Goal: Information Seeking & Learning: Find specific fact

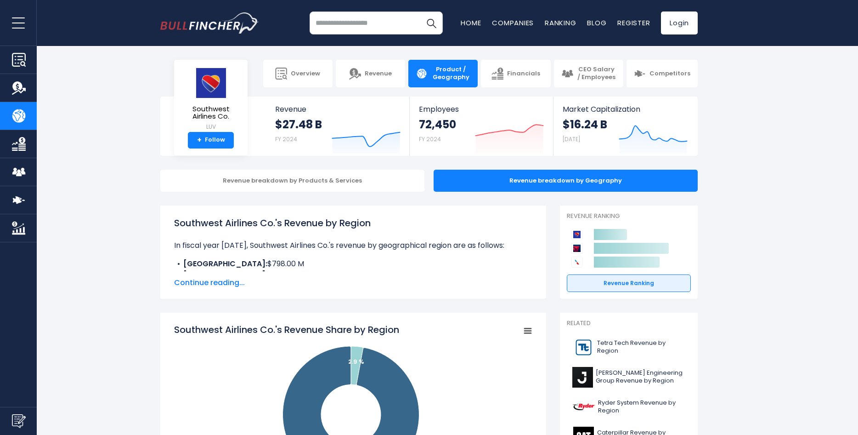
click at [211, 280] on span "Continue reading..." at bounding box center [353, 282] width 358 height 11
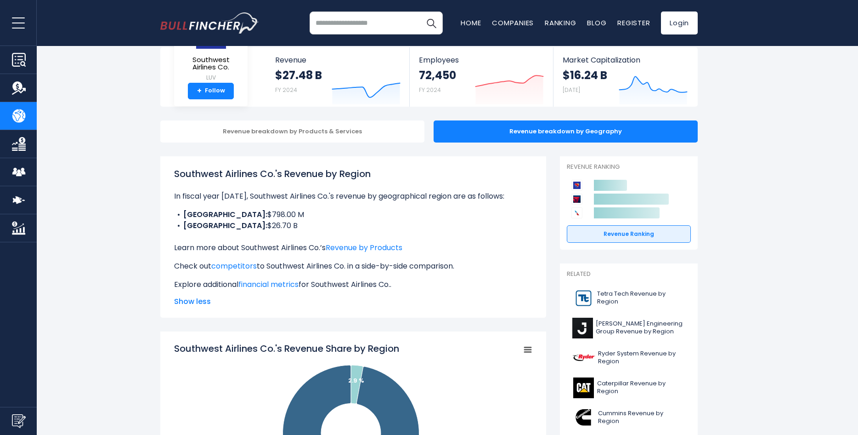
scroll to position [50, 0]
click at [258, 215] on li "Latin America: $798.00 M" at bounding box center [353, 214] width 358 height 11
click at [298, 223] on li "North America: $26.70 B" at bounding box center [353, 225] width 358 height 11
click at [249, 225] on li "North America: $26.70 B" at bounding box center [353, 225] width 358 height 11
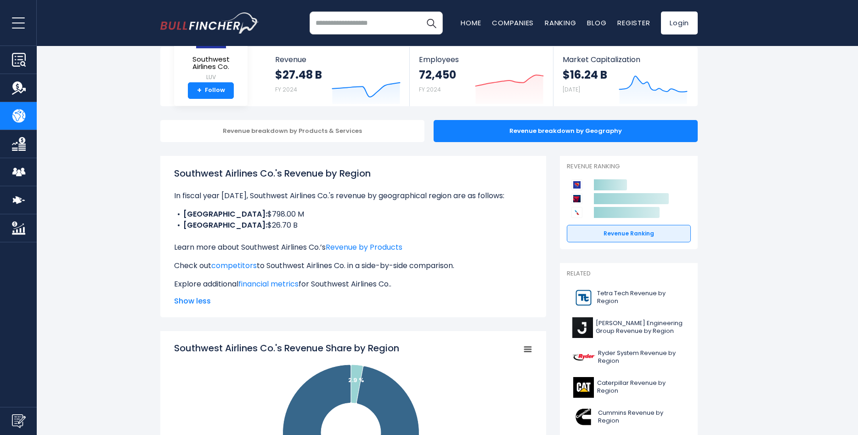
click at [249, 225] on li "North America: $26.70 B" at bounding box center [353, 225] width 358 height 11
click at [329, 233] on div "Southwest Airlines Co.'s Revenue by Region In fiscal year 2024, Southwest Airli…" at bounding box center [353, 227] width 358 height 123
click at [261, 226] on li "North America: $26.70 B" at bounding box center [353, 225] width 358 height 11
copy li "26.70"
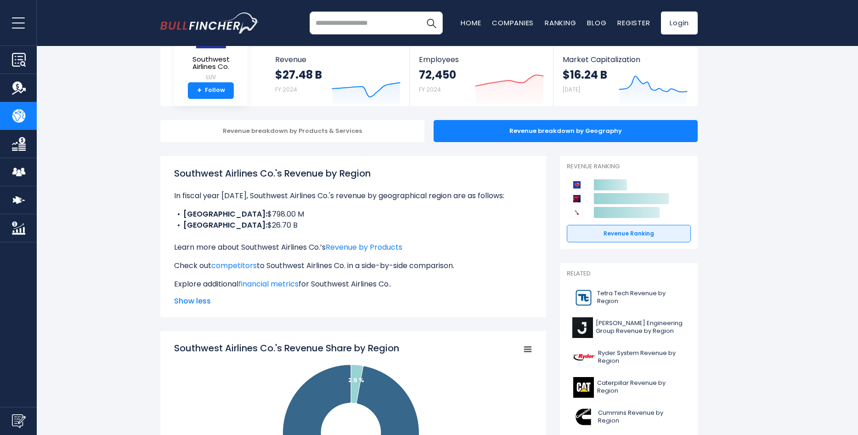
drag, startPoint x: 247, startPoint y: 214, endPoint x: 266, endPoint y: 215, distance: 18.9
click at [266, 215] on li "Latin America: $798.00 M" at bounding box center [353, 214] width 358 height 11
drag, startPoint x: 267, startPoint y: 214, endPoint x: 264, endPoint y: 209, distance: 5.8
click at [244, 213] on li "Latin America: $798.00 M" at bounding box center [353, 214] width 358 height 11
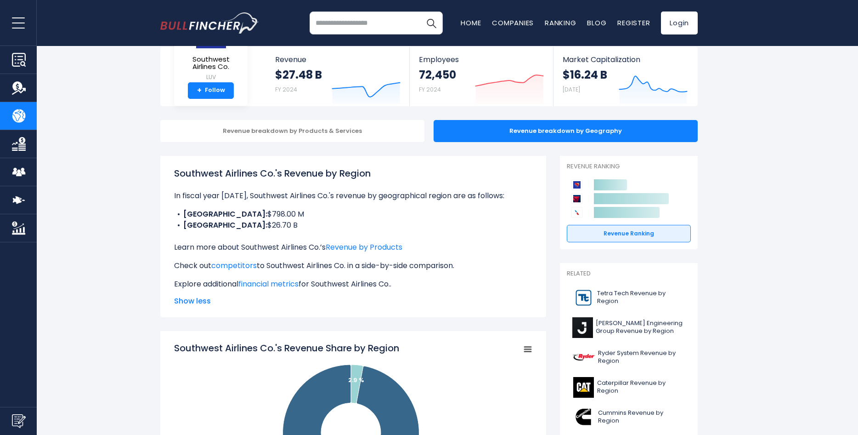
copy li "798.00"
click at [345, 205] on div "Southwest Airlines Co.'s Revenue by Region In fiscal year 2024, Southwest Airli…" at bounding box center [353, 227] width 358 height 123
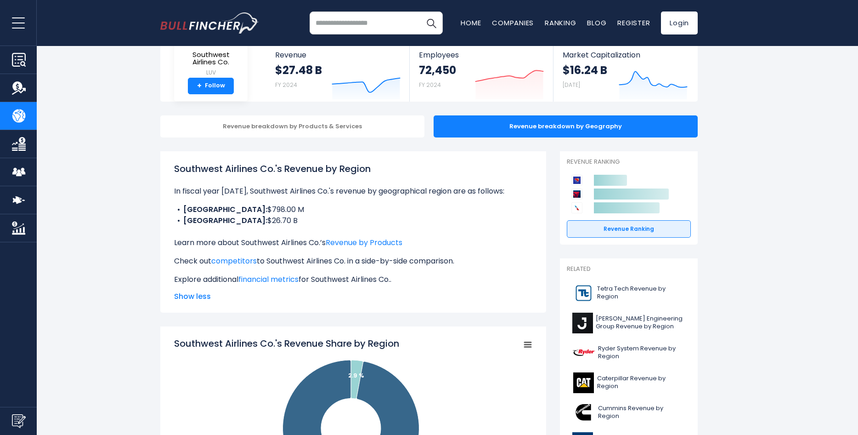
scroll to position [62, 0]
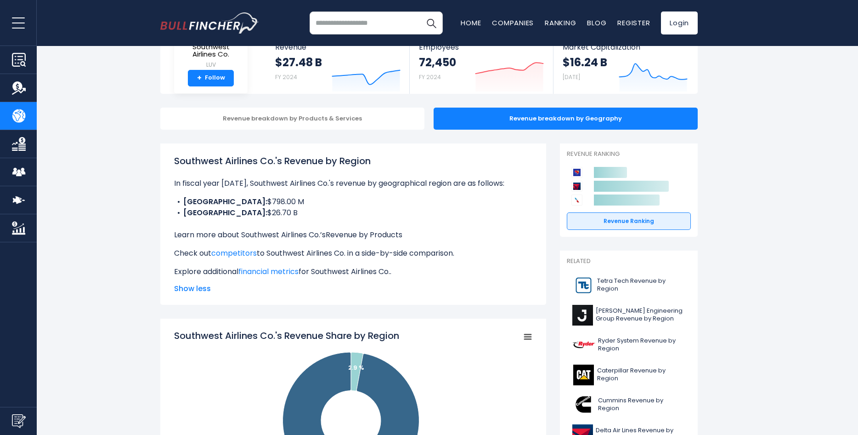
click at [361, 235] on link "Revenue by Products" at bounding box center [364, 234] width 77 height 11
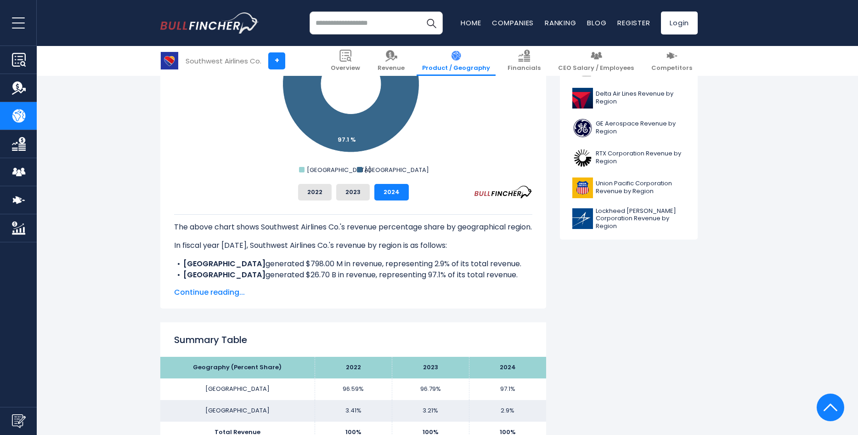
scroll to position [279, 0]
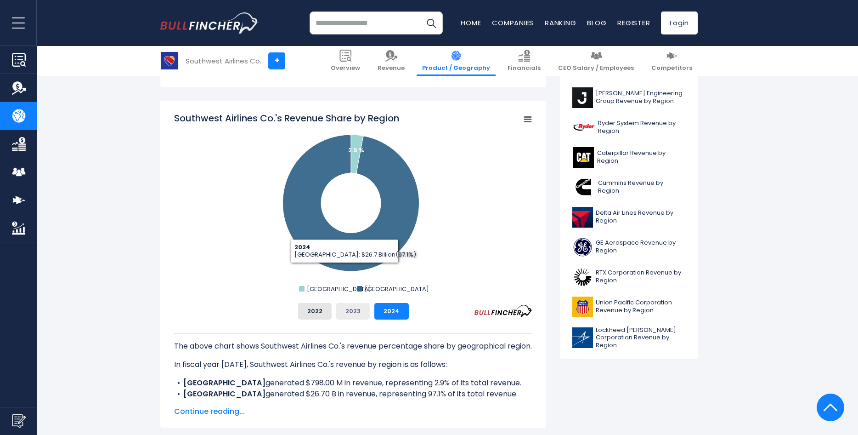
click at [352, 310] on button "2023" at bounding box center [353, 311] width 34 height 17
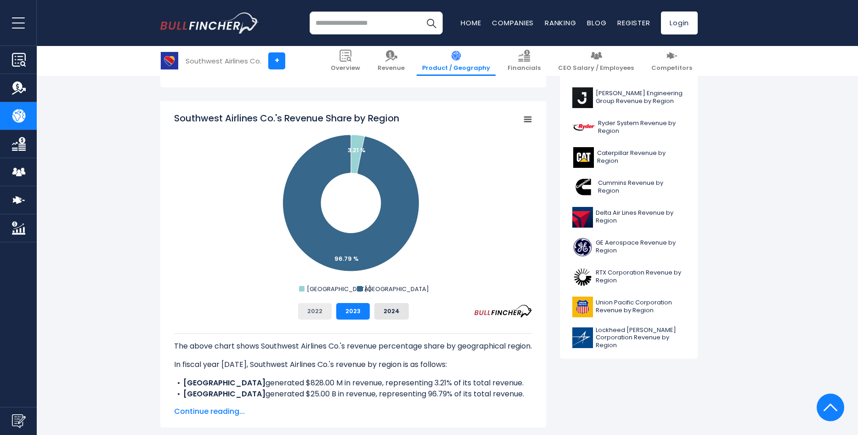
click at [311, 312] on button "2022" at bounding box center [315, 311] width 34 height 17
click at [397, 312] on button "2024" at bounding box center [391, 311] width 34 height 17
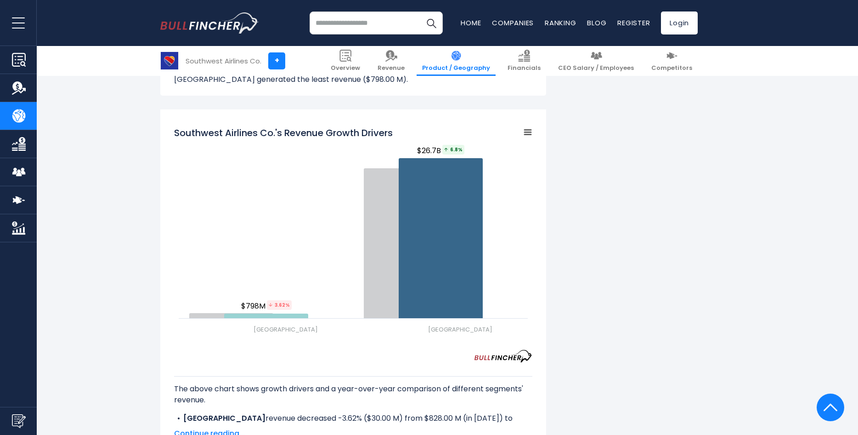
scroll to position [1132, 0]
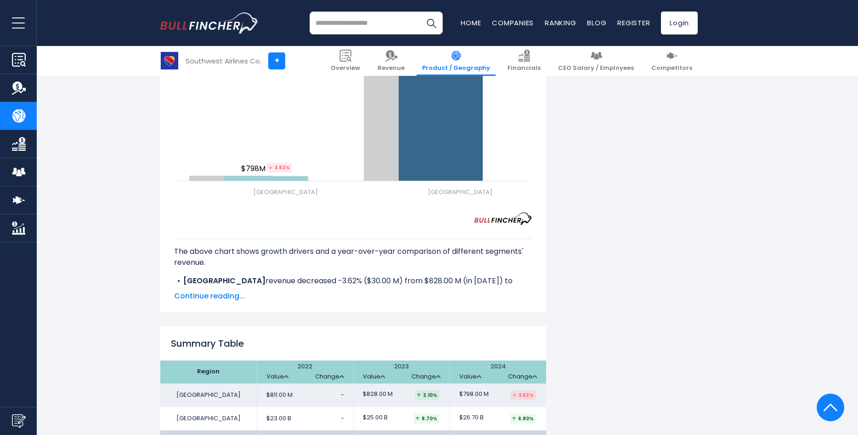
scroll to position [1132, 0]
